Goal: Information Seeking & Learning: Check status

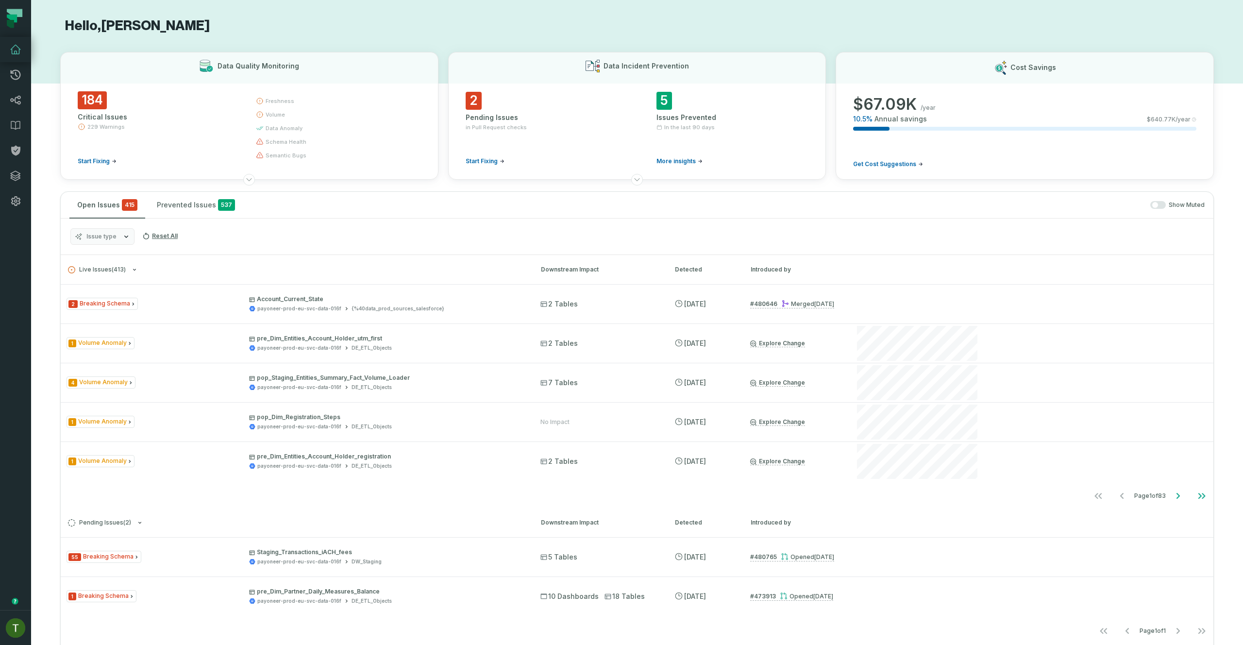
scroll to position [861, 0]
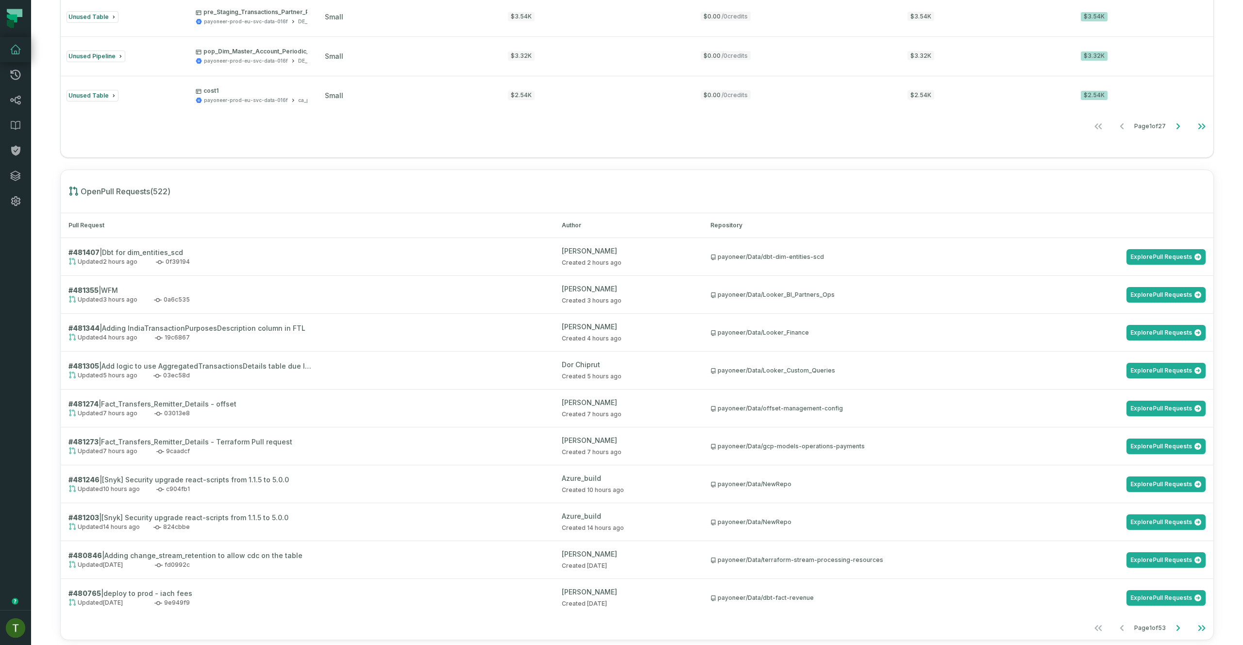
scroll to position [861, 0]
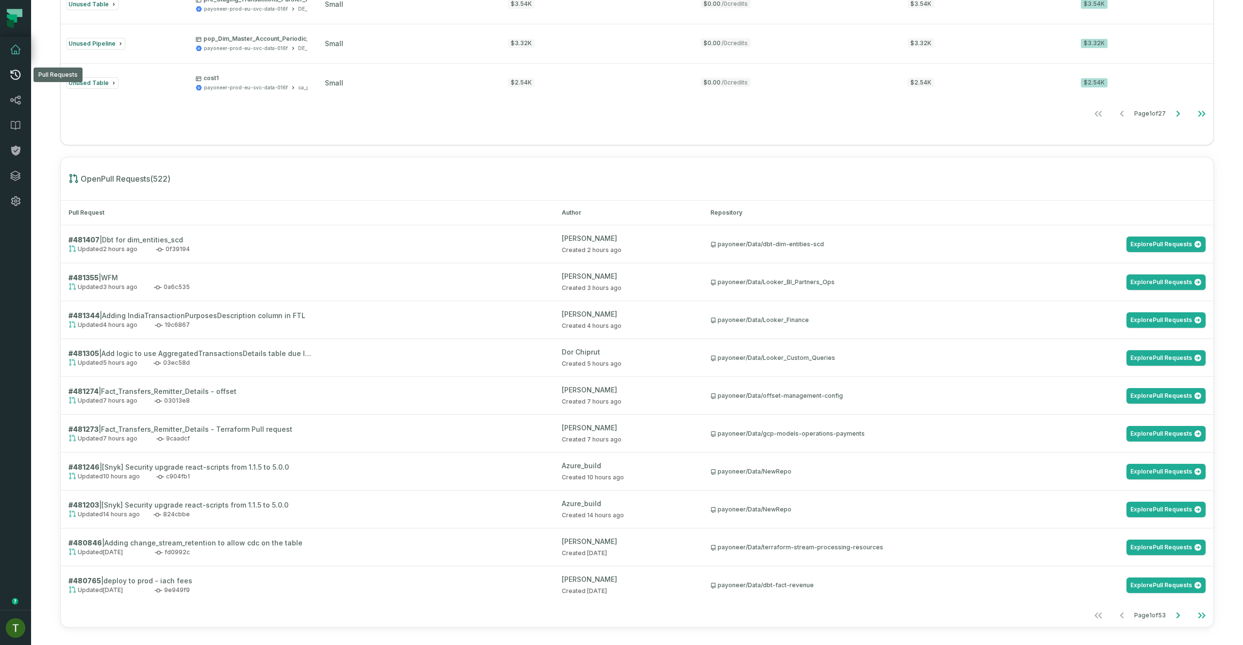
click at [20, 67] on link "Pull Requests" at bounding box center [15, 74] width 31 height 25
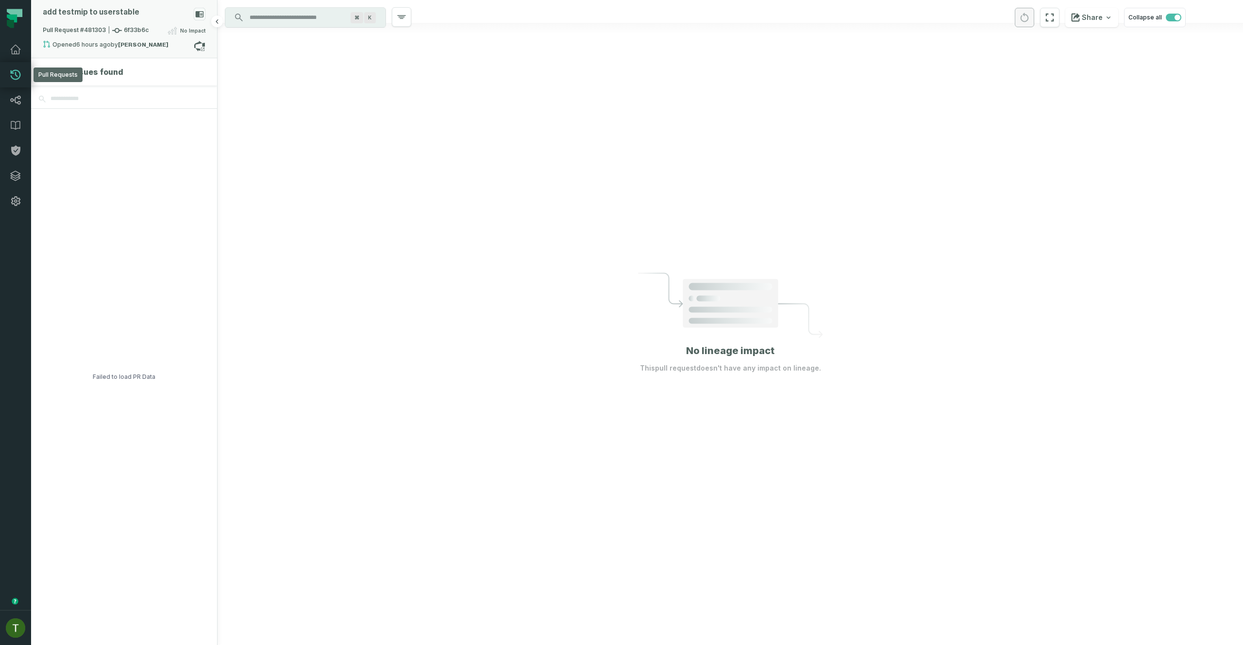
click at [121, 32] on span "Pull Request #481303 6f33b6c" at bounding box center [96, 31] width 106 height 10
click at [350, 85] on button "merged (3)" at bounding box center [356, 80] width 93 height 23
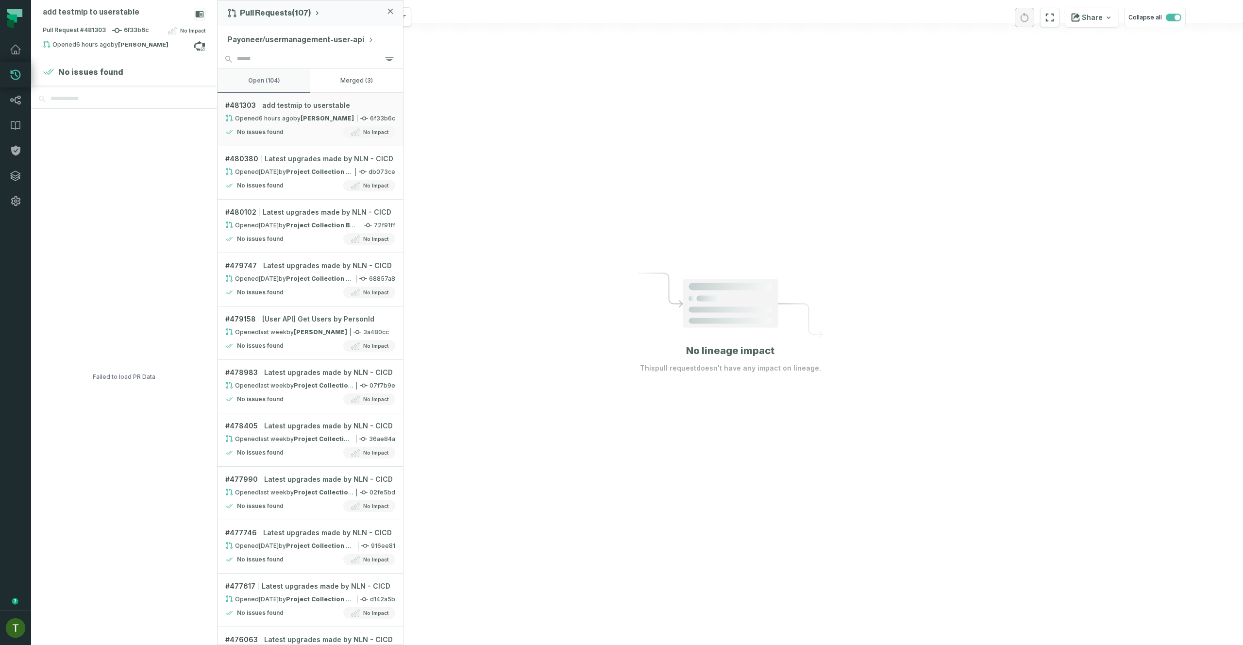
click at [289, 79] on button "open (104)" at bounding box center [263, 80] width 93 height 23
click at [329, 74] on button "merged (3)" at bounding box center [356, 80] width 93 height 23
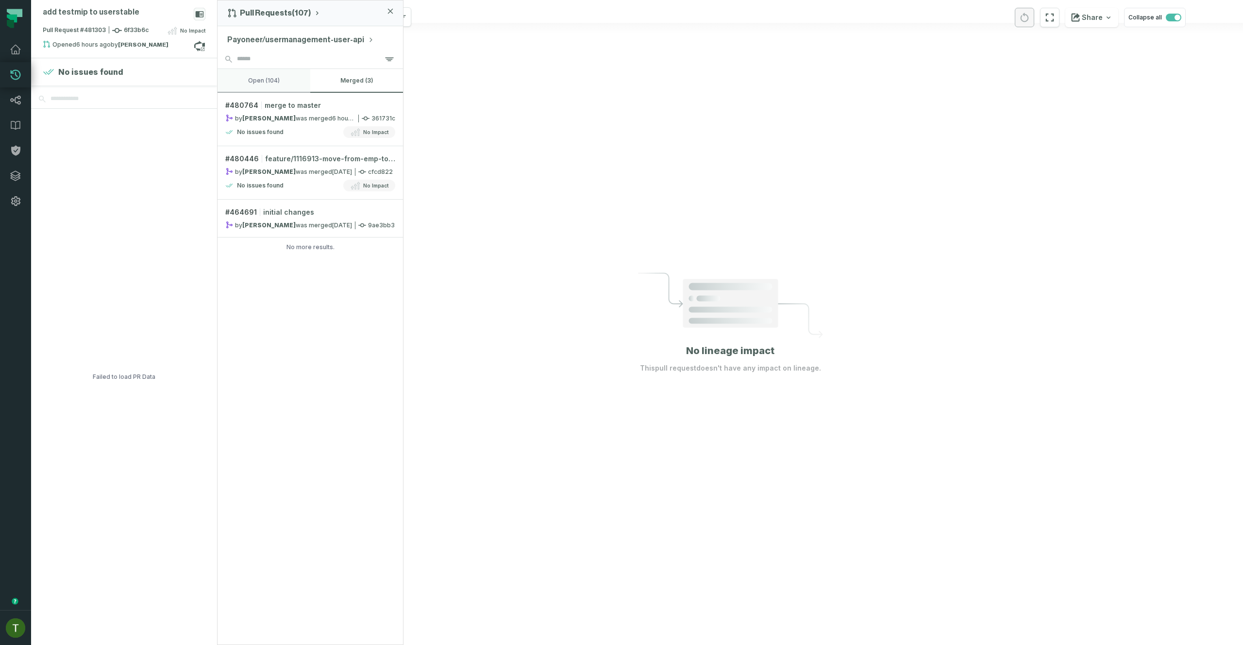
click at [299, 78] on button "open (104)" at bounding box center [263, 80] width 93 height 23
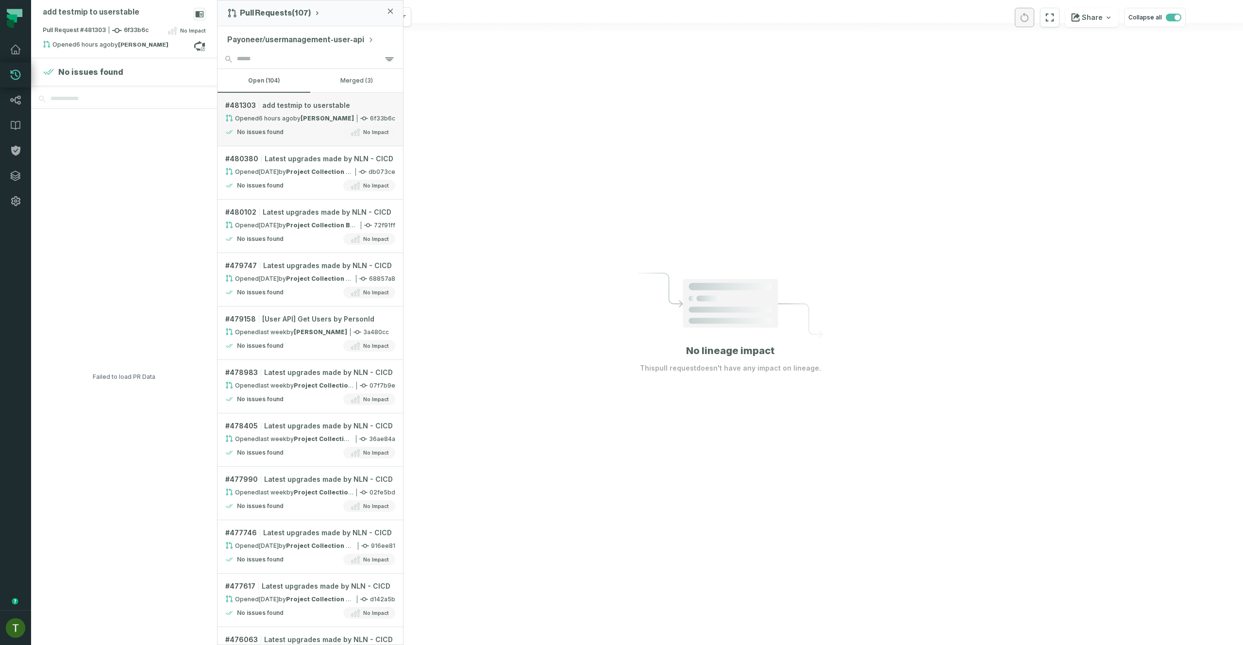
click at [363, 128] on div "No Impact" at bounding box center [369, 132] width 52 height 12
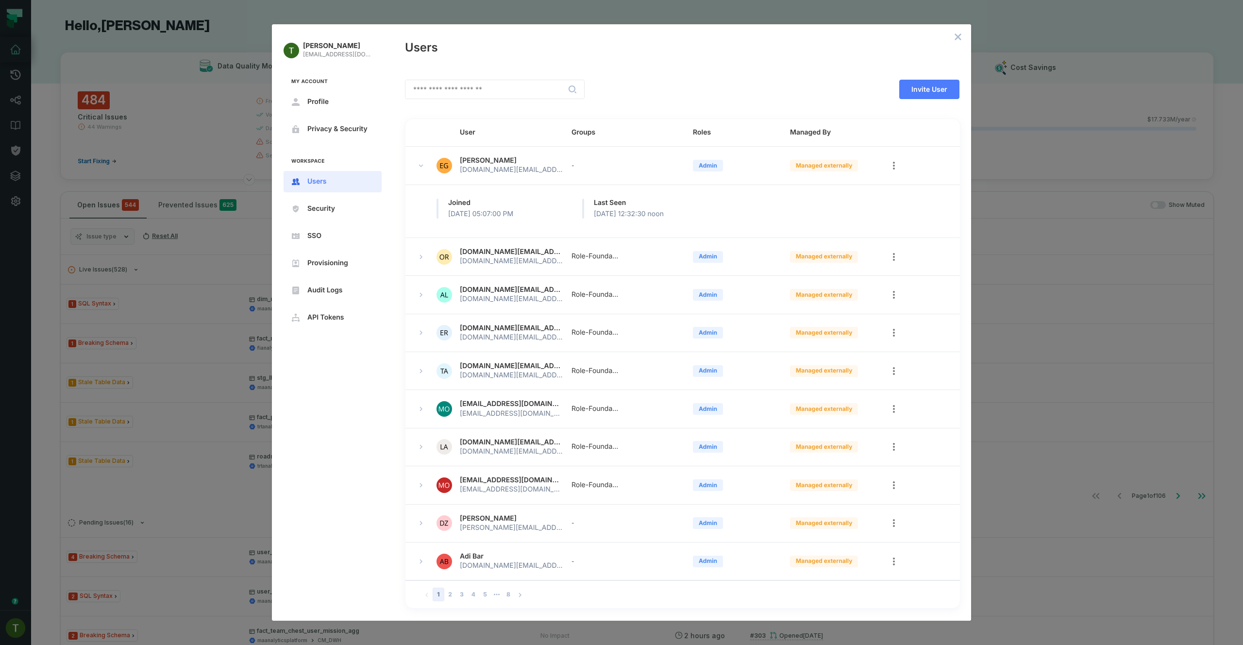
scroll to position [4, 0]
